Goal: Navigation & Orientation: Find specific page/section

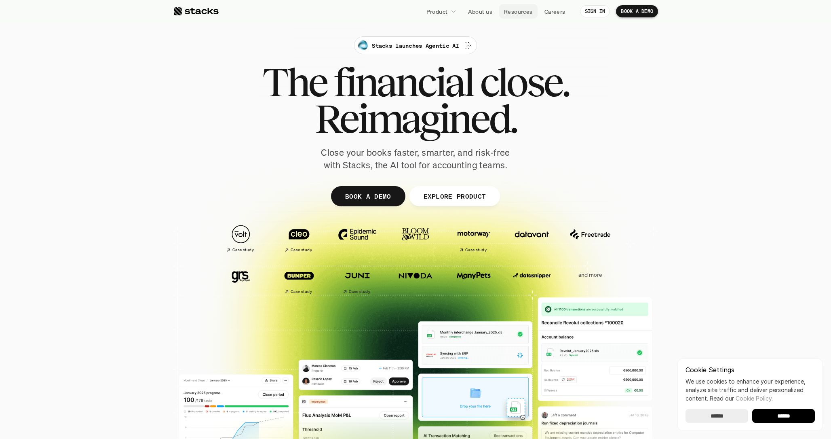
click at [524, 10] on p "Resources" at bounding box center [518, 11] width 29 height 8
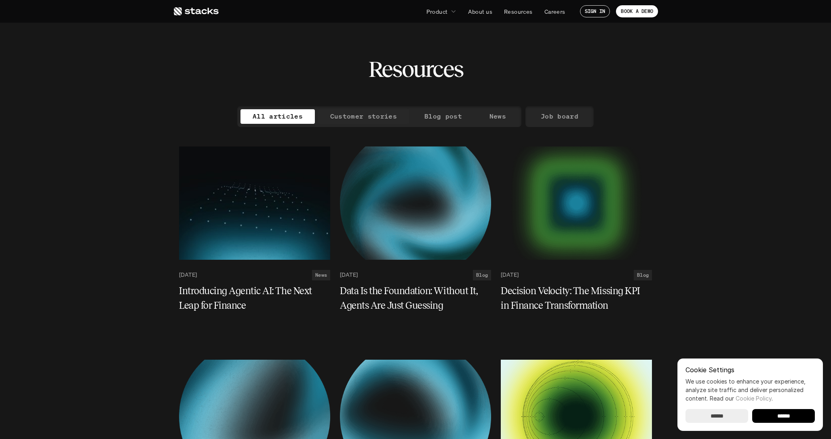
click at [363, 119] on p "Customer stories" at bounding box center [363, 116] width 67 height 12
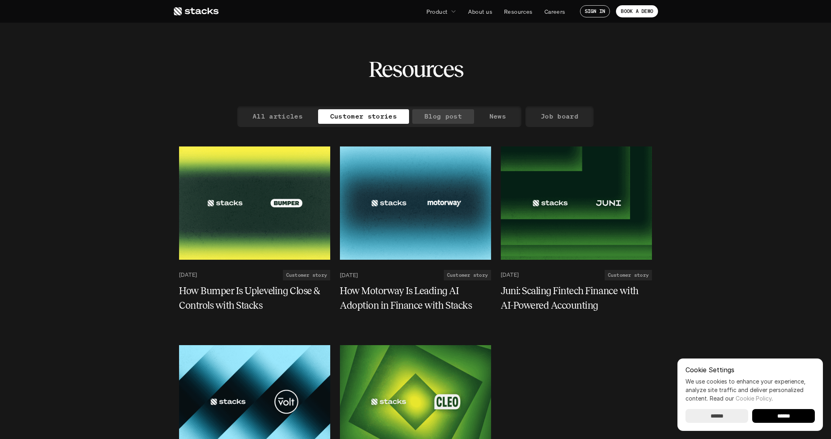
click at [440, 118] on p "Blog post" at bounding box center [443, 116] width 38 height 12
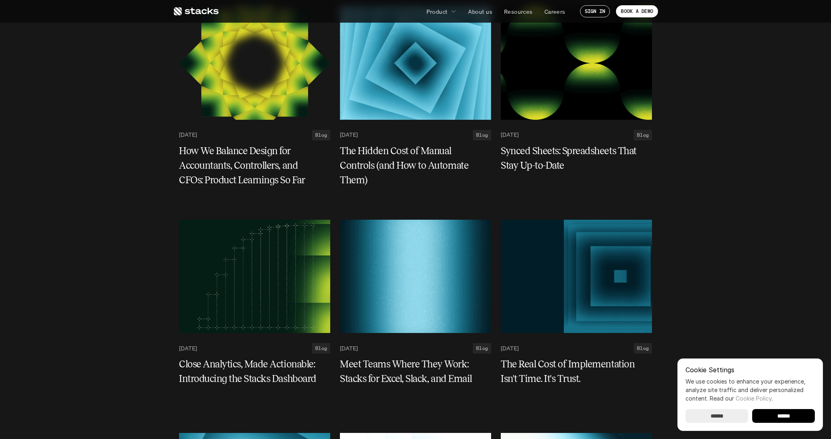
scroll to position [1216, 0]
